Goal: Task Accomplishment & Management: Use online tool/utility

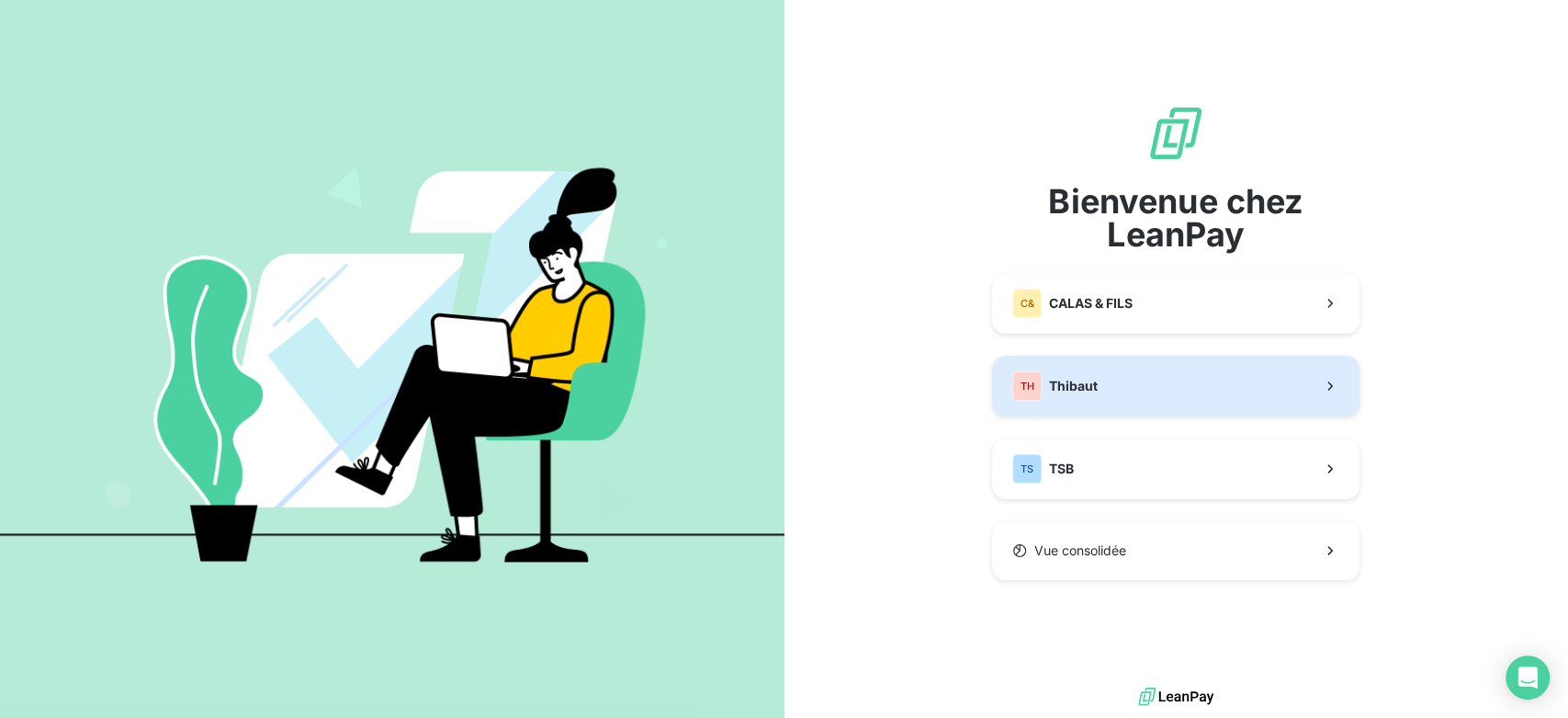
click at [1234, 381] on button "TH Thibaut" at bounding box center [1176, 386] width 368 height 60
click at [1223, 376] on button "TH Thibaut" at bounding box center [1176, 386] width 368 height 60
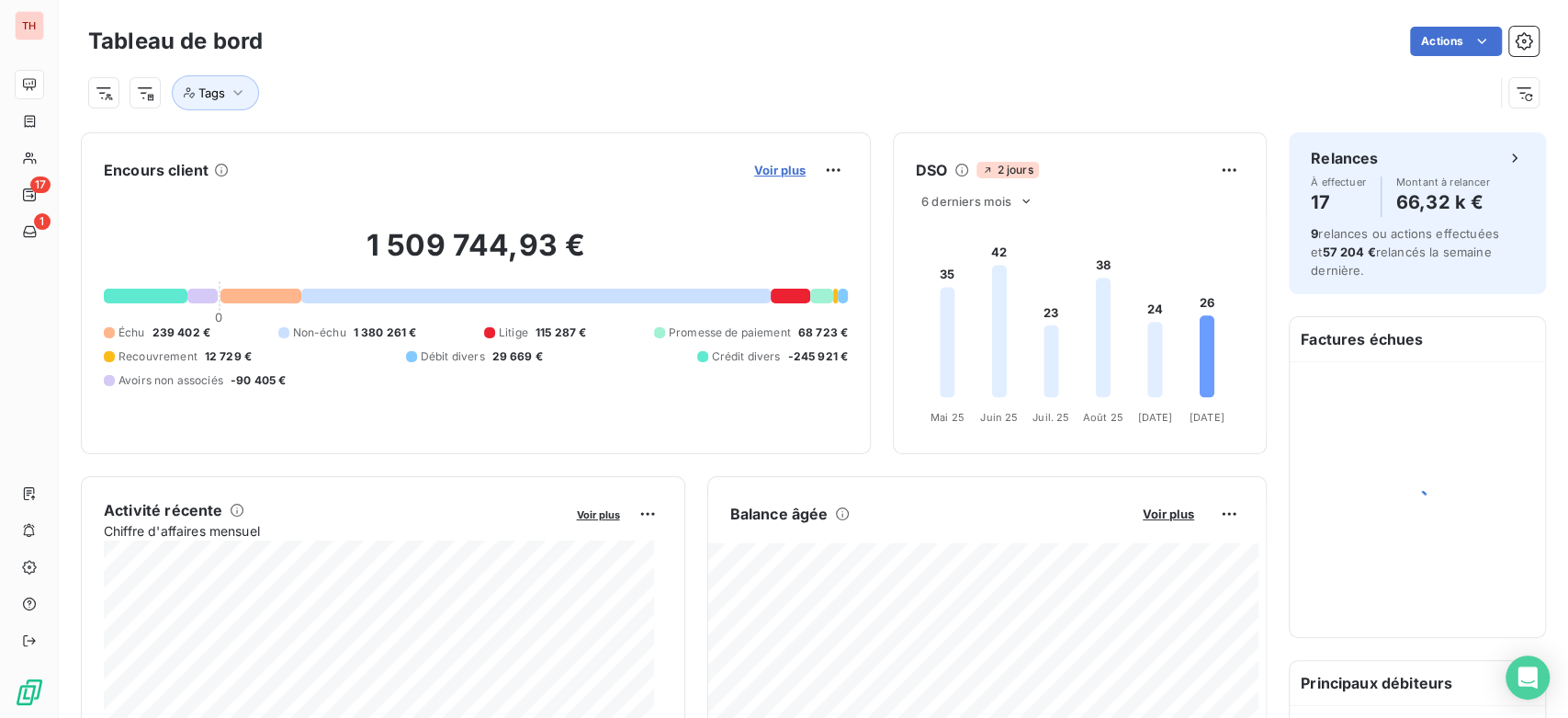
click at [768, 175] on span "Voir plus" at bounding box center [780, 170] width 52 height 15
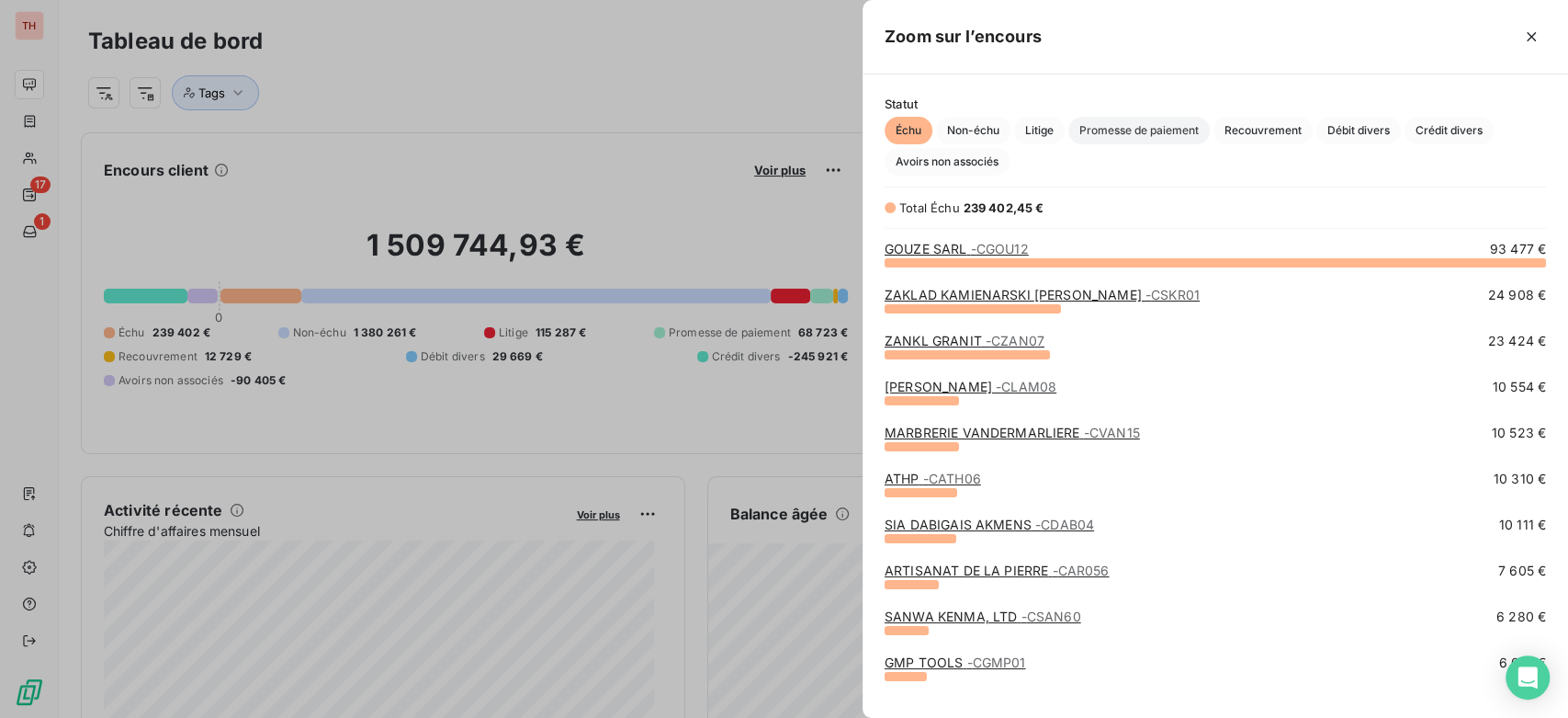
scroll to position [440, 690]
click at [1062, 121] on span "Litige" at bounding box center [1039, 131] width 51 height 27
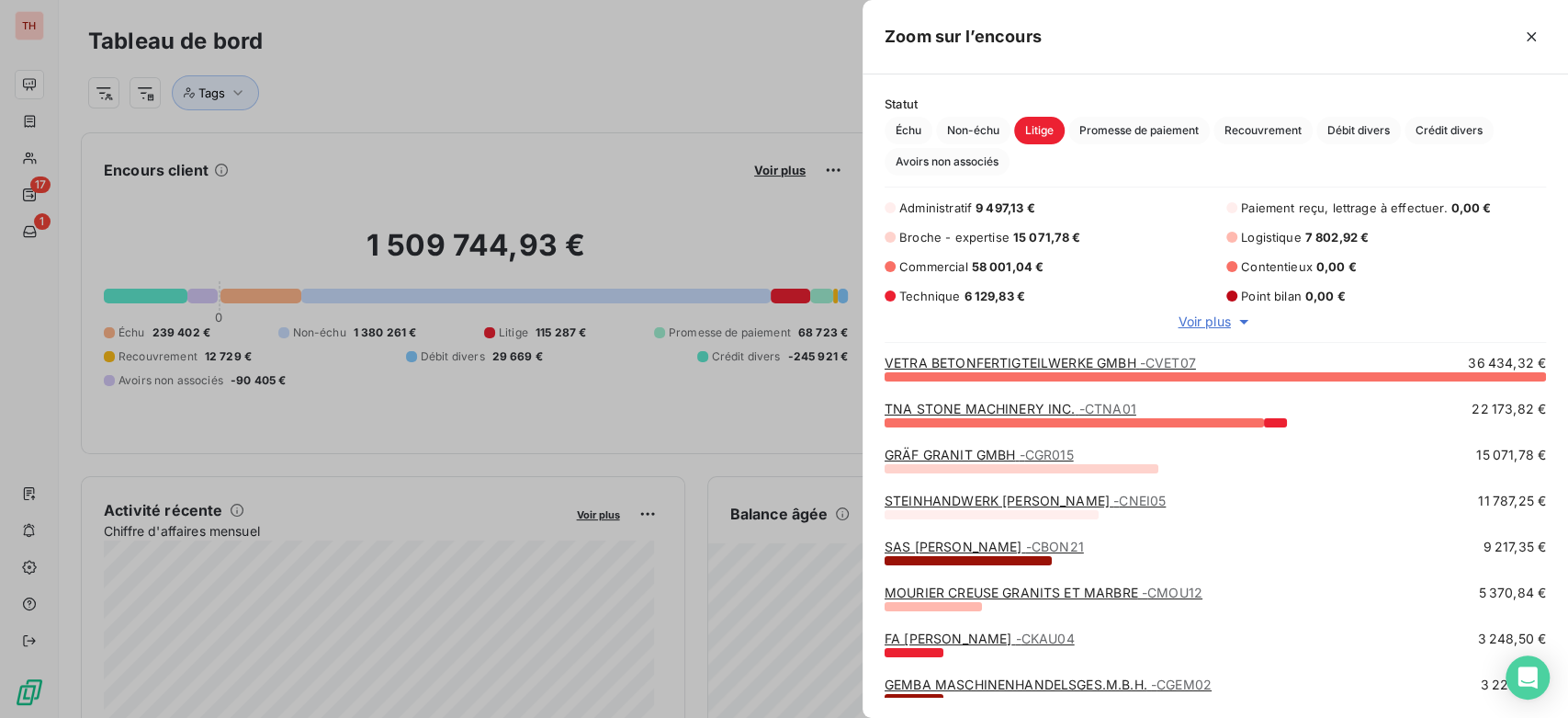
scroll to position [327, 690]
click at [618, 167] on div at bounding box center [784, 359] width 1568 height 718
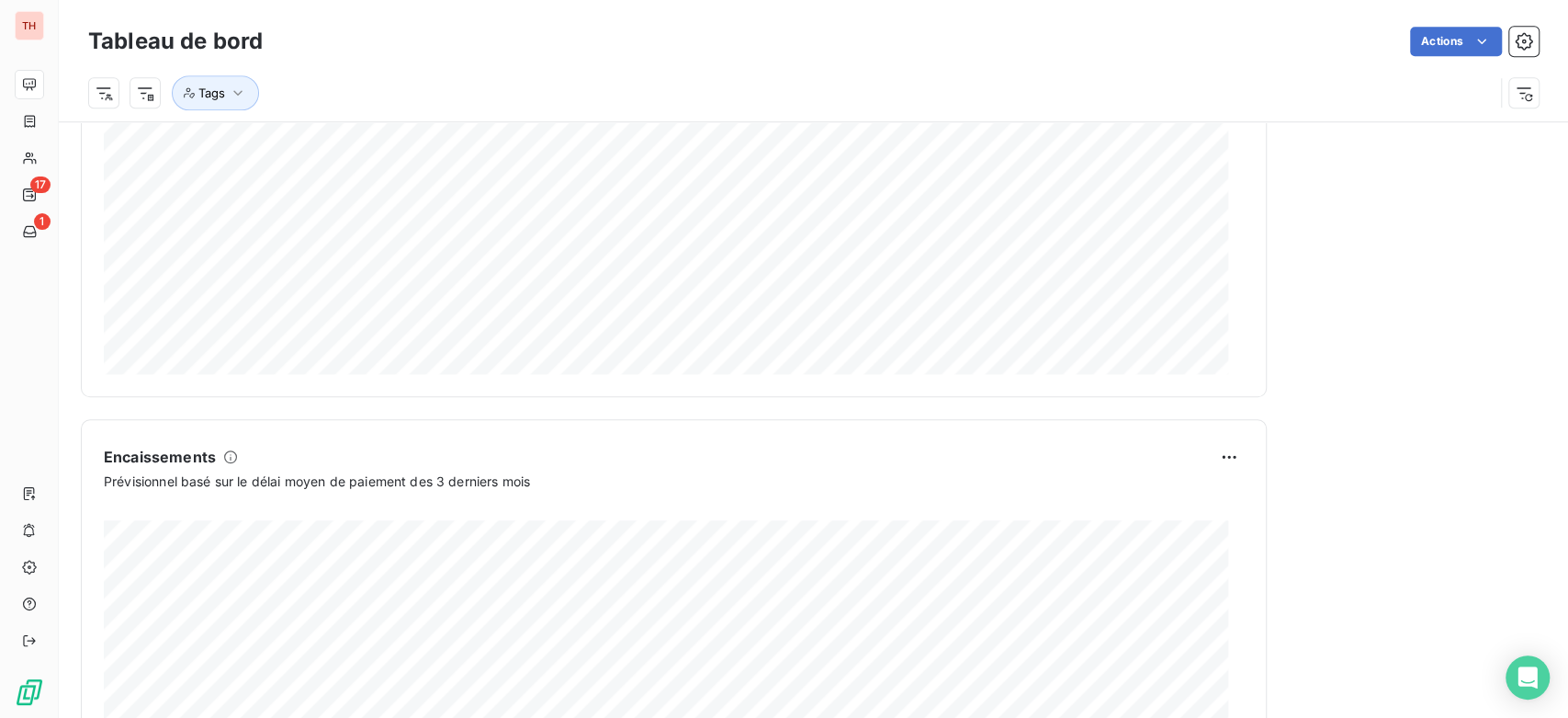
scroll to position [1074, 0]
